Goal: Download file/media

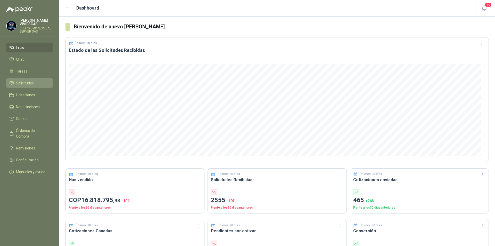
click at [29, 82] on span "Solicitudes" at bounding box center [25, 83] width 18 height 6
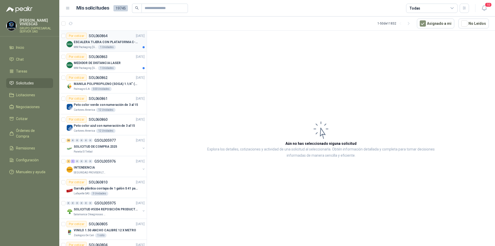
click at [84, 42] on p "ESCALERA TIJERA CON PLATAFORMA C-2347-03" at bounding box center [106, 42] width 64 height 5
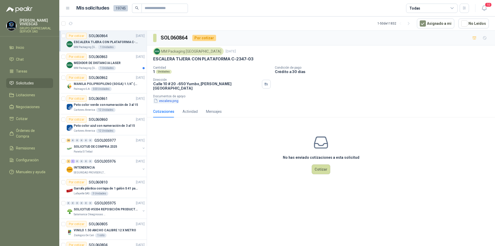
click at [171, 98] on button "escalera.png" at bounding box center [166, 100] width 26 height 5
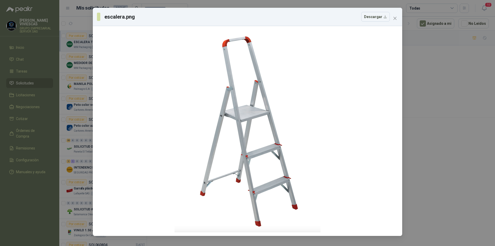
click at [423, 157] on div "escalera.png Descargar" at bounding box center [247, 123] width 495 height 246
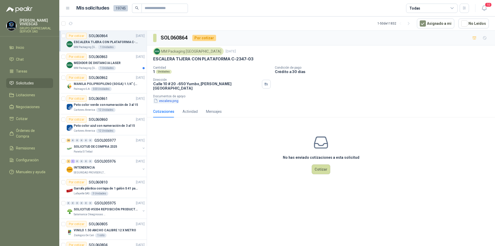
click at [171, 98] on button "escalera.png" at bounding box center [166, 100] width 26 height 5
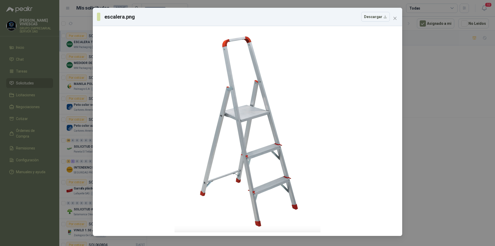
click at [456, 180] on div "escalera.png Descargar" at bounding box center [247, 123] width 495 height 246
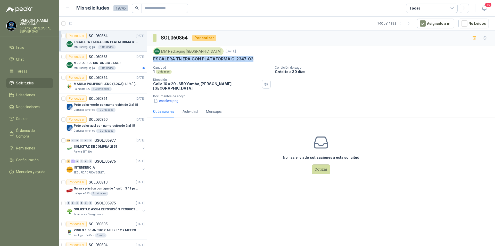
drag, startPoint x: 154, startPoint y: 59, endPoint x: 259, endPoint y: 60, distance: 104.7
click at [259, 60] on div "ESCALERA TIJERA CON PLATAFORMA C-2347-03" at bounding box center [321, 58] width 336 height 5
copy p "ESCALERA TIJERA CON PLATAFORMA C-2347-03"
